Goal: Find contact information: Find contact information

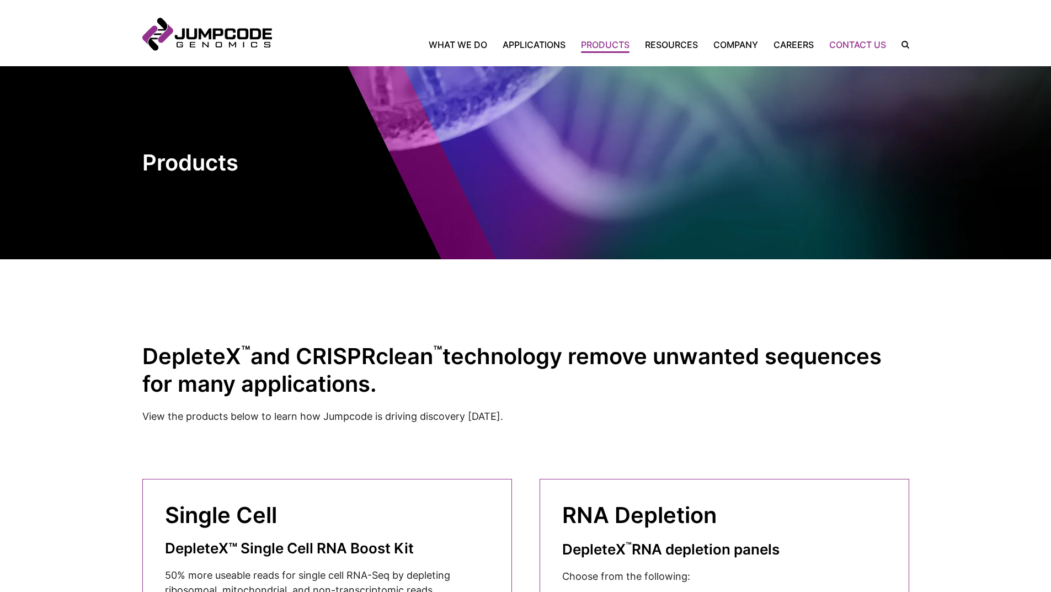
click at [861, 47] on link "Contact Us" at bounding box center [858, 44] width 72 height 13
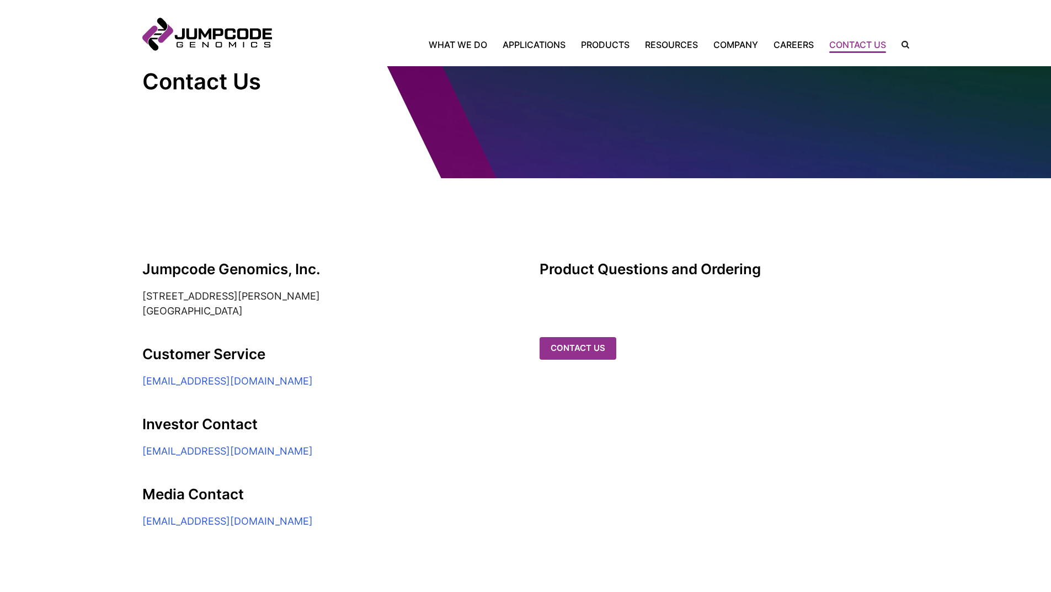
scroll to position [166, 0]
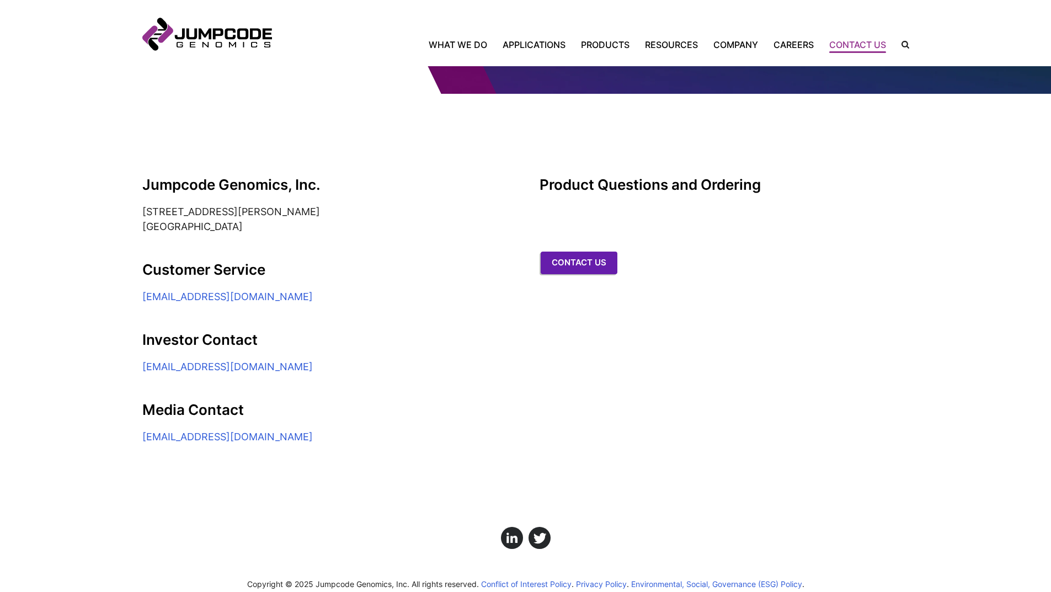
click at [573, 252] on link "Contact us" at bounding box center [579, 263] width 77 height 23
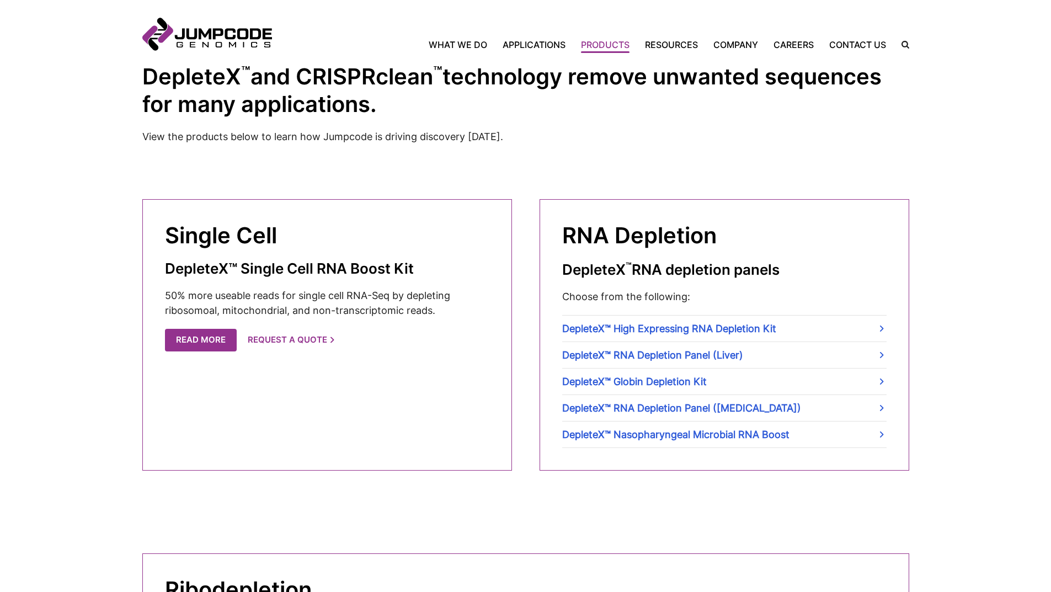
scroll to position [276, 0]
